Goal: Task Accomplishment & Management: Use online tool/utility

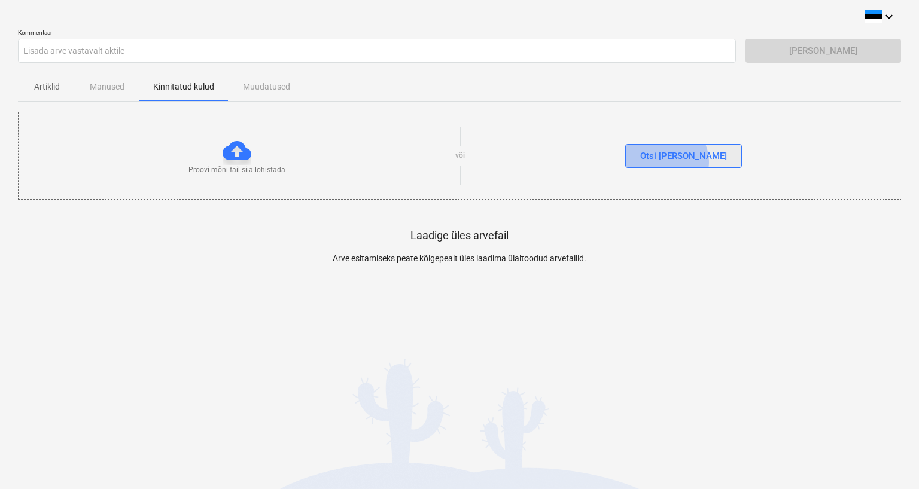
click at [690, 161] on div "Otsi [PERSON_NAME]" at bounding box center [683, 156] width 87 height 16
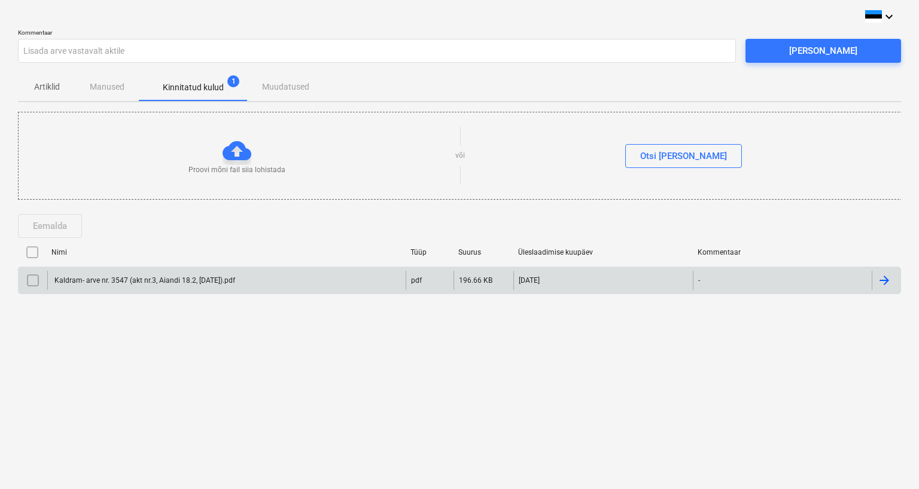
click at [87, 277] on div "Kaldram- arve nr. 3547 (akt nr.3, Aiandi 18.2, [DATE]).pdf" at bounding box center [144, 280] width 182 height 8
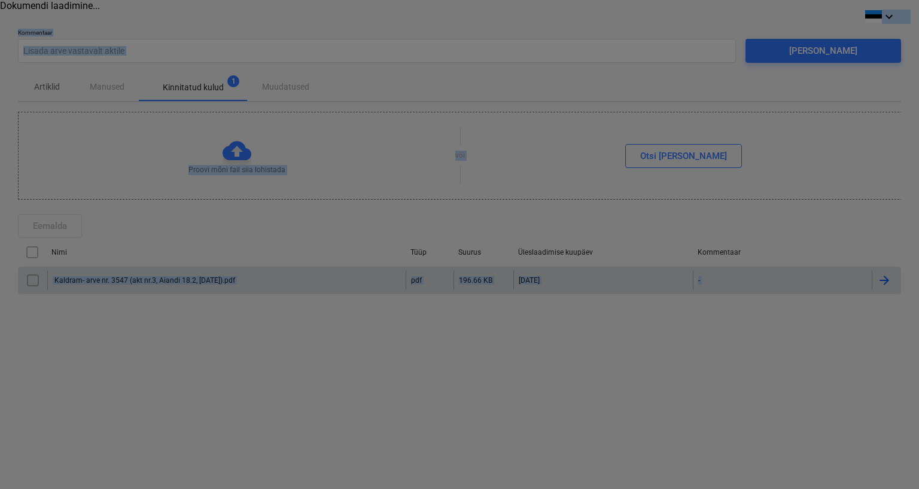
click at [87, 277] on div at bounding box center [459, 244] width 919 height 489
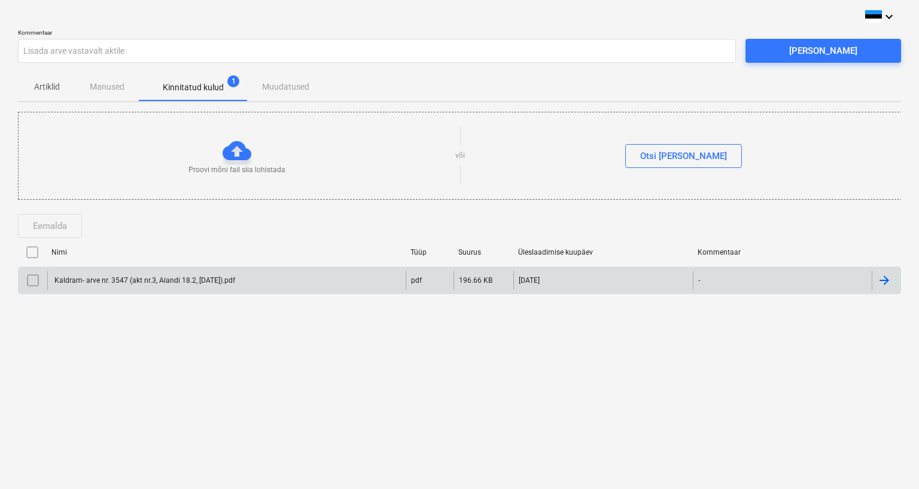
click at [134, 276] on div "Kaldram- arve nr. 3547 (akt nr.3, Aiandi 18.2, [DATE]).pdf" at bounding box center [144, 280] width 182 height 8
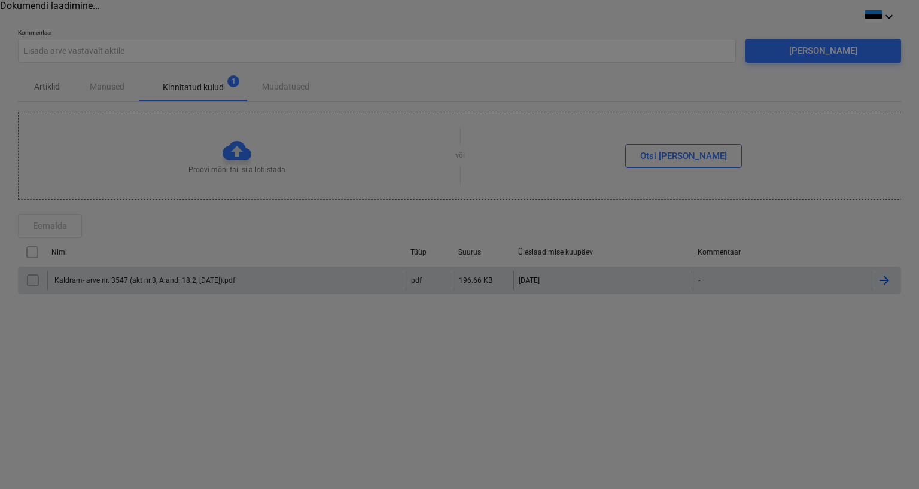
click at [134, 276] on div at bounding box center [459, 244] width 919 height 489
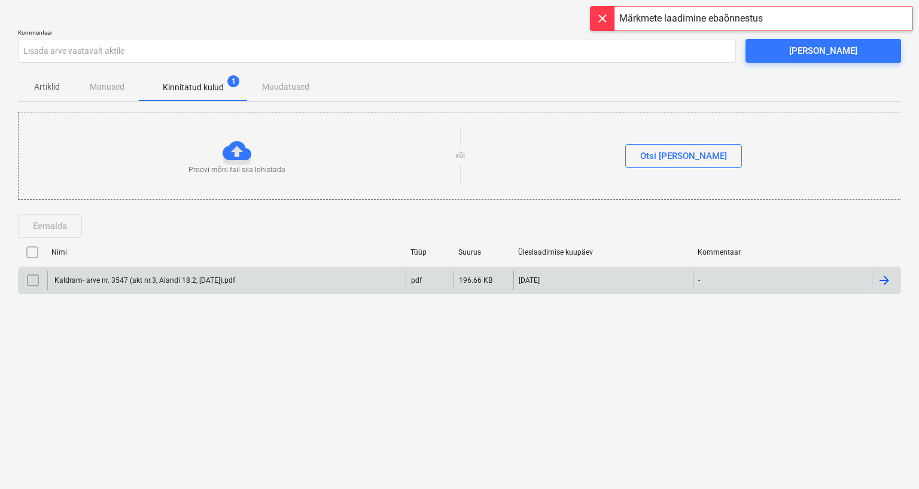
click at [887, 280] on div at bounding box center [884, 280] width 14 height 14
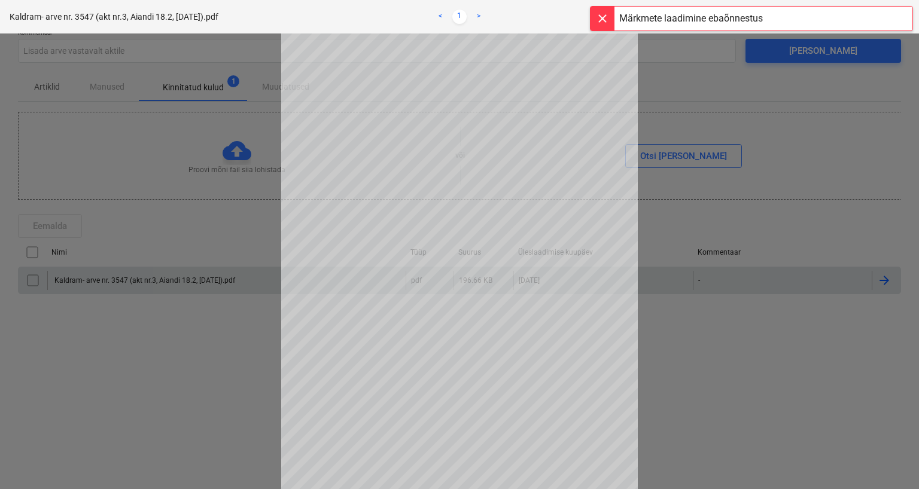
click at [600, 15] on div at bounding box center [602, 19] width 24 height 24
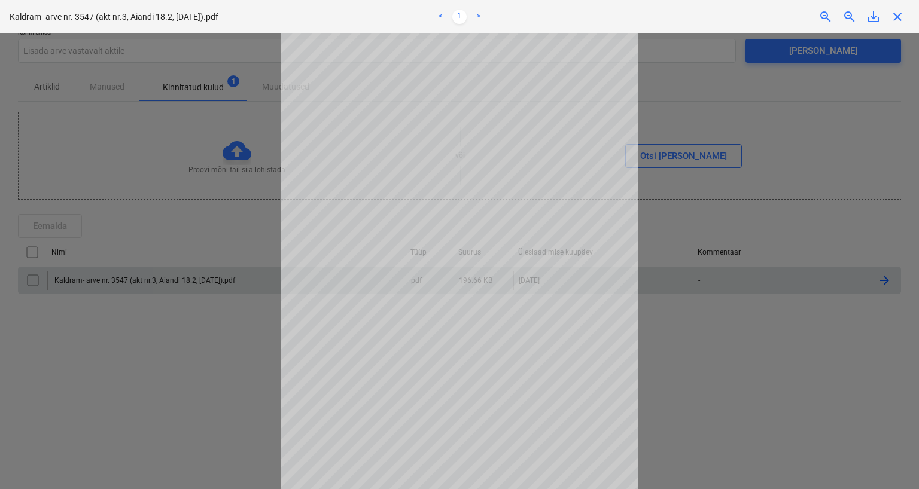
click at [783, 54] on div at bounding box center [459, 261] width 919 height 456
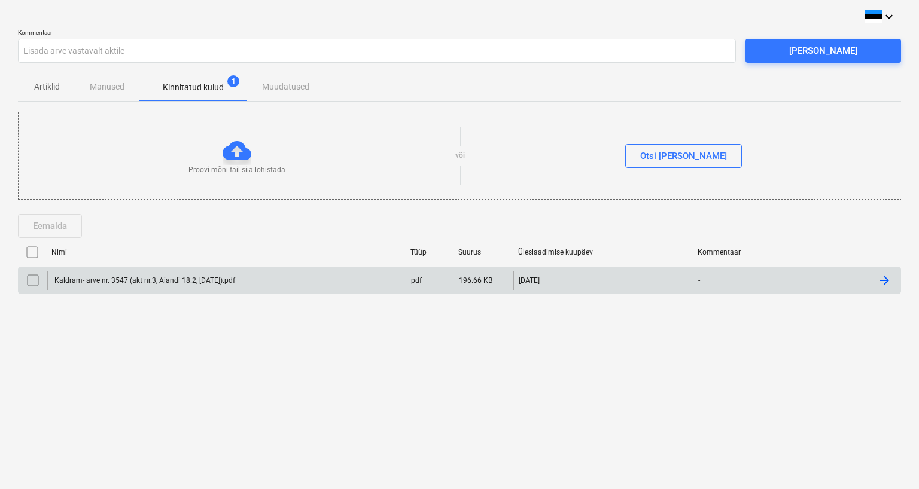
click at [35, 252] on input "checkbox" at bounding box center [32, 252] width 19 height 19
click at [824, 45] on div "[PERSON_NAME]" at bounding box center [823, 51] width 68 height 16
